Goal: Navigation & Orientation: Find specific page/section

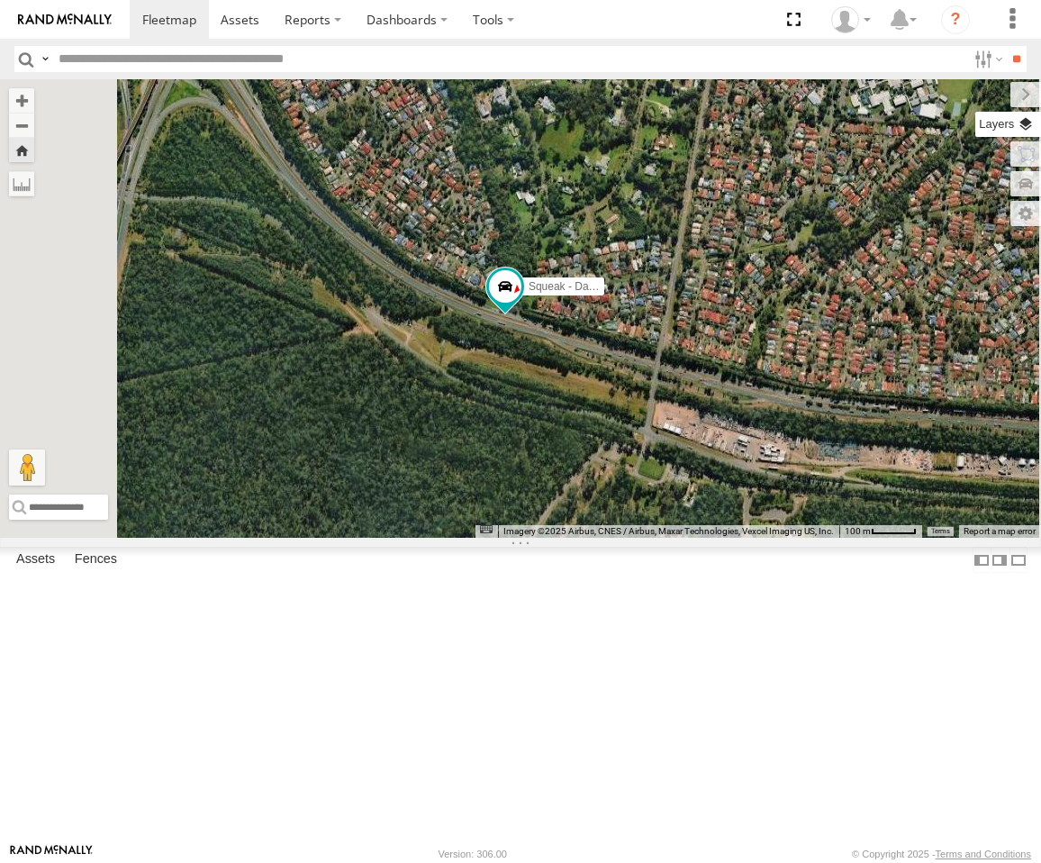
click at [1026, 126] on label at bounding box center [1009, 124] width 66 height 25
click at [0, 0] on span "Basemaps" at bounding box center [0, 0] width 0 height 0
click at [0, 0] on span "Roadmap" at bounding box center [0, 0] width 0 height 0
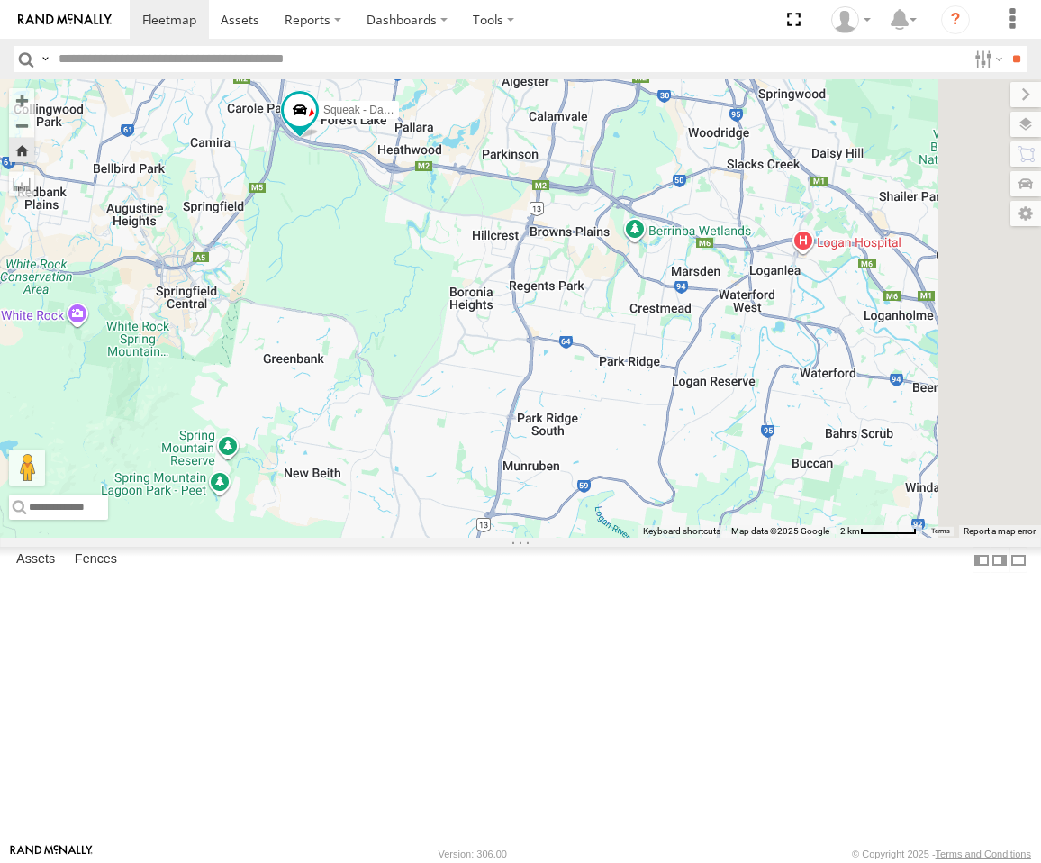
drag, startPoint x: 751, startPoint y: 361, endPoint x: 529, endPoint y: 373, distance: 222.8
click at [526, 373] on div "Squeak - Dark Green" at bounding box center [520, 308] width 1041 height 459
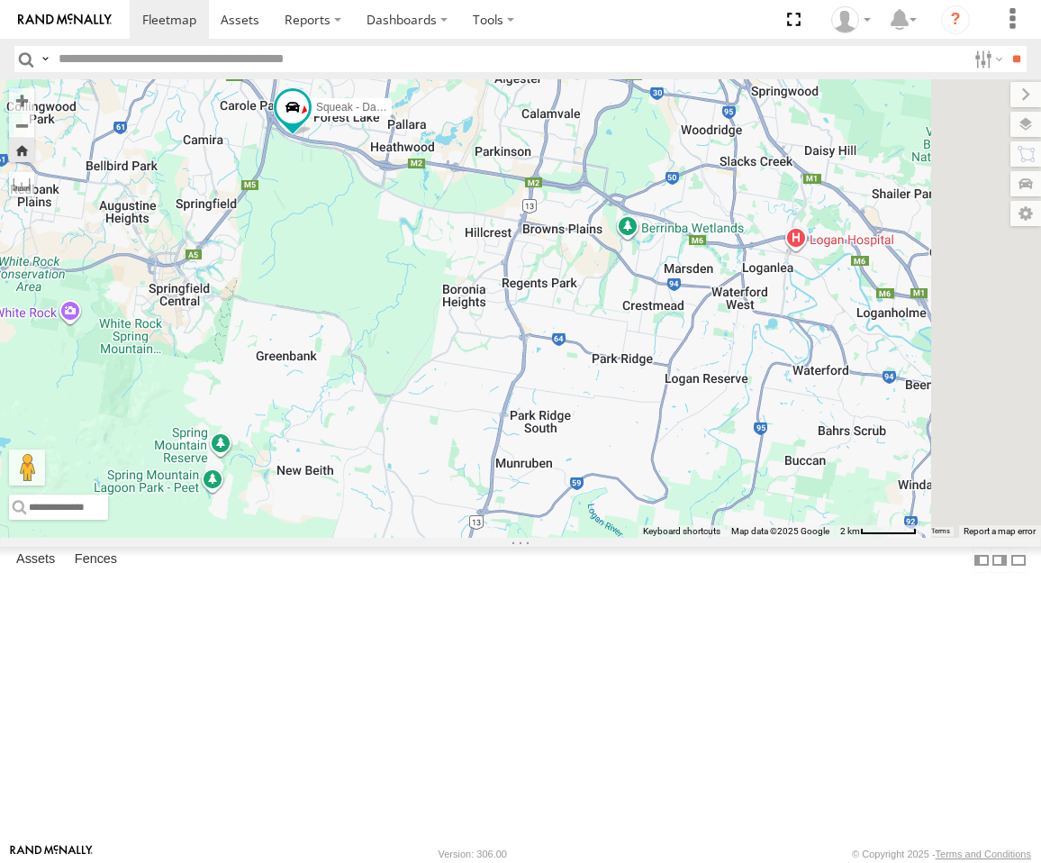
drag, startPoint x: 712, startPoint y: 575, endPoint x: 625, endPoint y: 553, distance: 89.1
click at [625, 538] on div "Squeak - Dark Green" at bounding box center [520, 308] width 1041 height 459
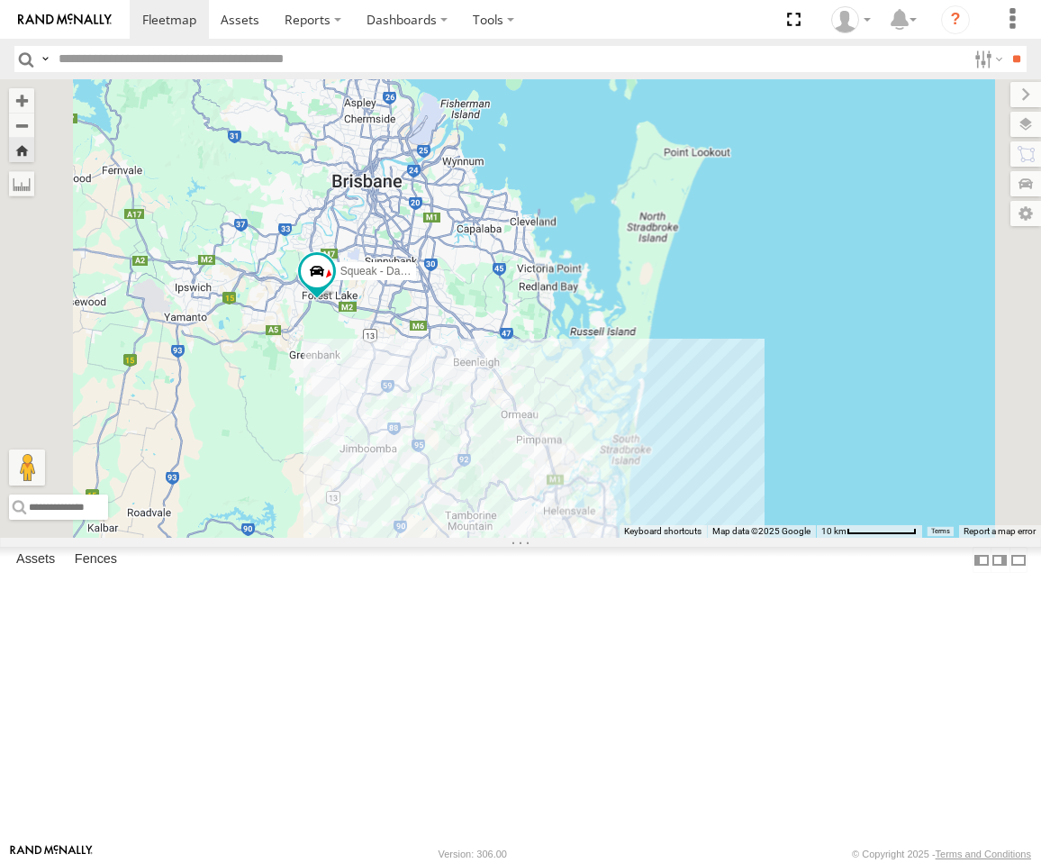
drag, startPoint x: 682, startPoint y: 583, endPoint x: 679, endPoint y: 560, distance: 22.7
click at [679, 538] on div "Squeak - Dark Green" at bounding box center [520, 308] width 1041 height 459
click at [981, 98] on label at bounding box center [1011, 94] width 60 height 25
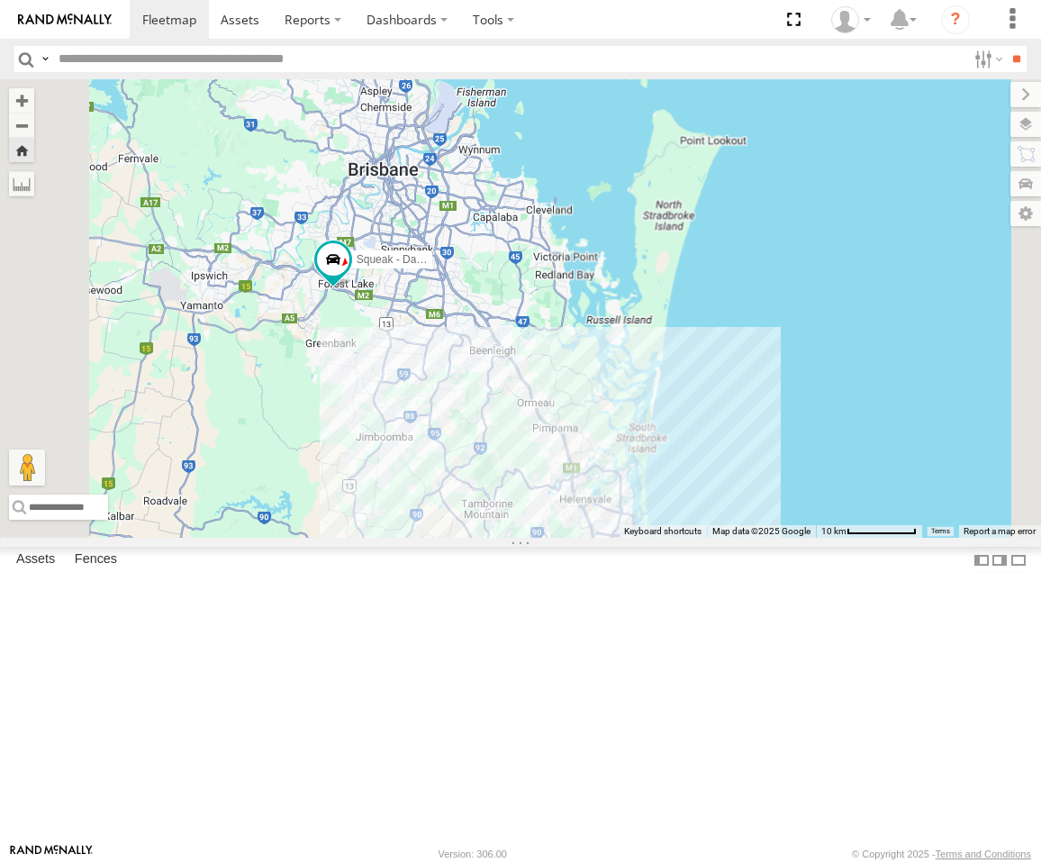
drag, startPoint x: 687, startPoint y: 473, endPoint x: 705, endPoint y: 463, distance: 20.6
click at [705, 463] on div "Squeak - Dark Green" at bounding box center [520, 308] width 1041 height 459
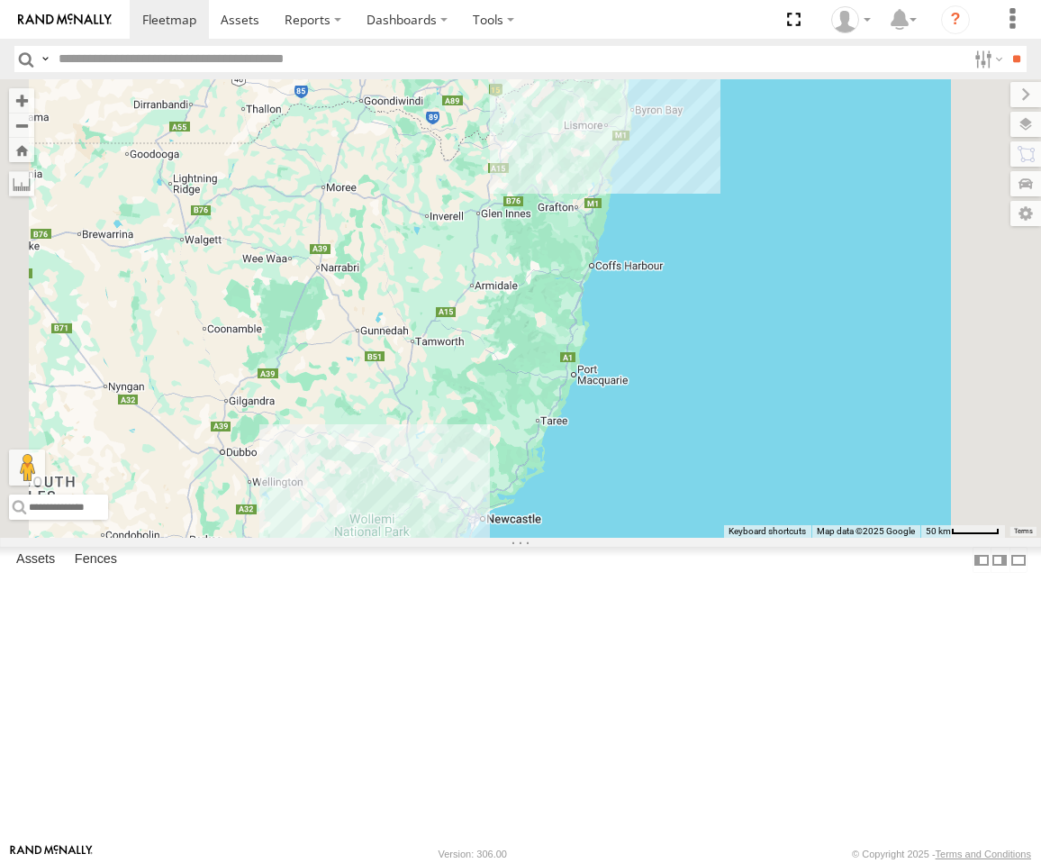
click at [0, 0] on div "[GEOGRAPHIC_DATA]" at bounding box center [0, 0] width 0 height 0
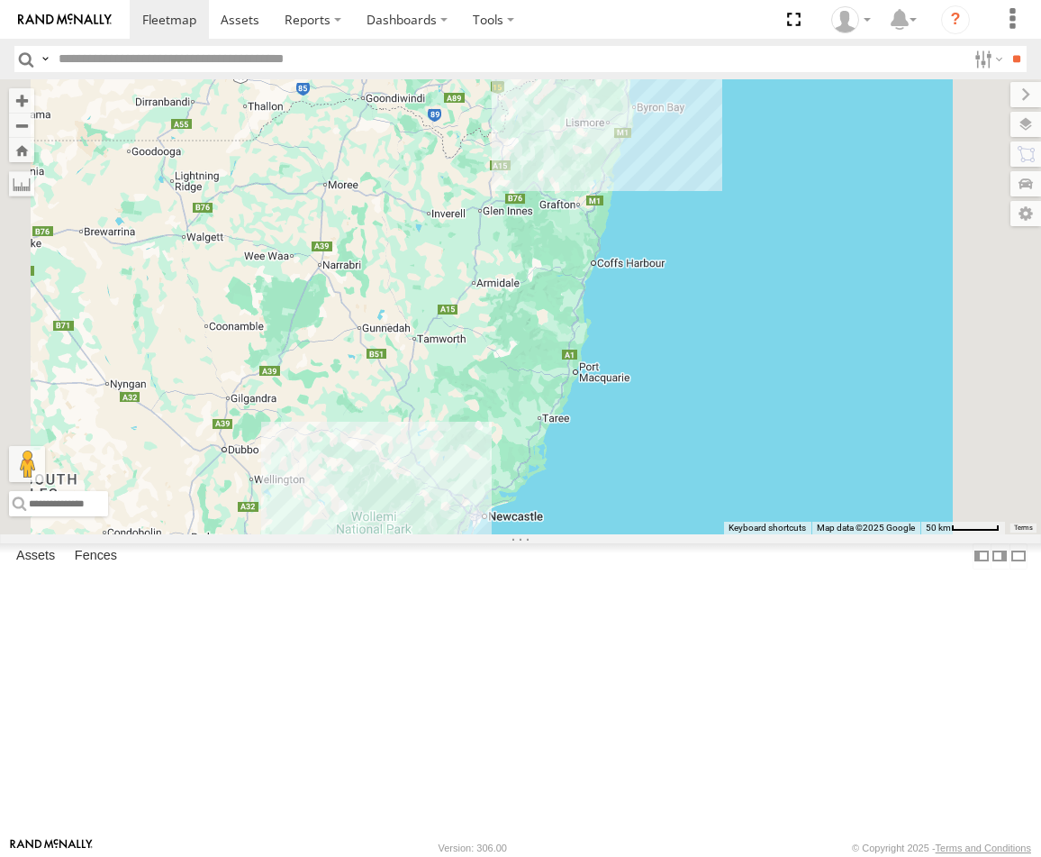
click at [0, 0] on div "[PERSON_NAME] - Yellow" at bounding box center [0, 0] width 0 height 0
